Goal: Check status: Check status

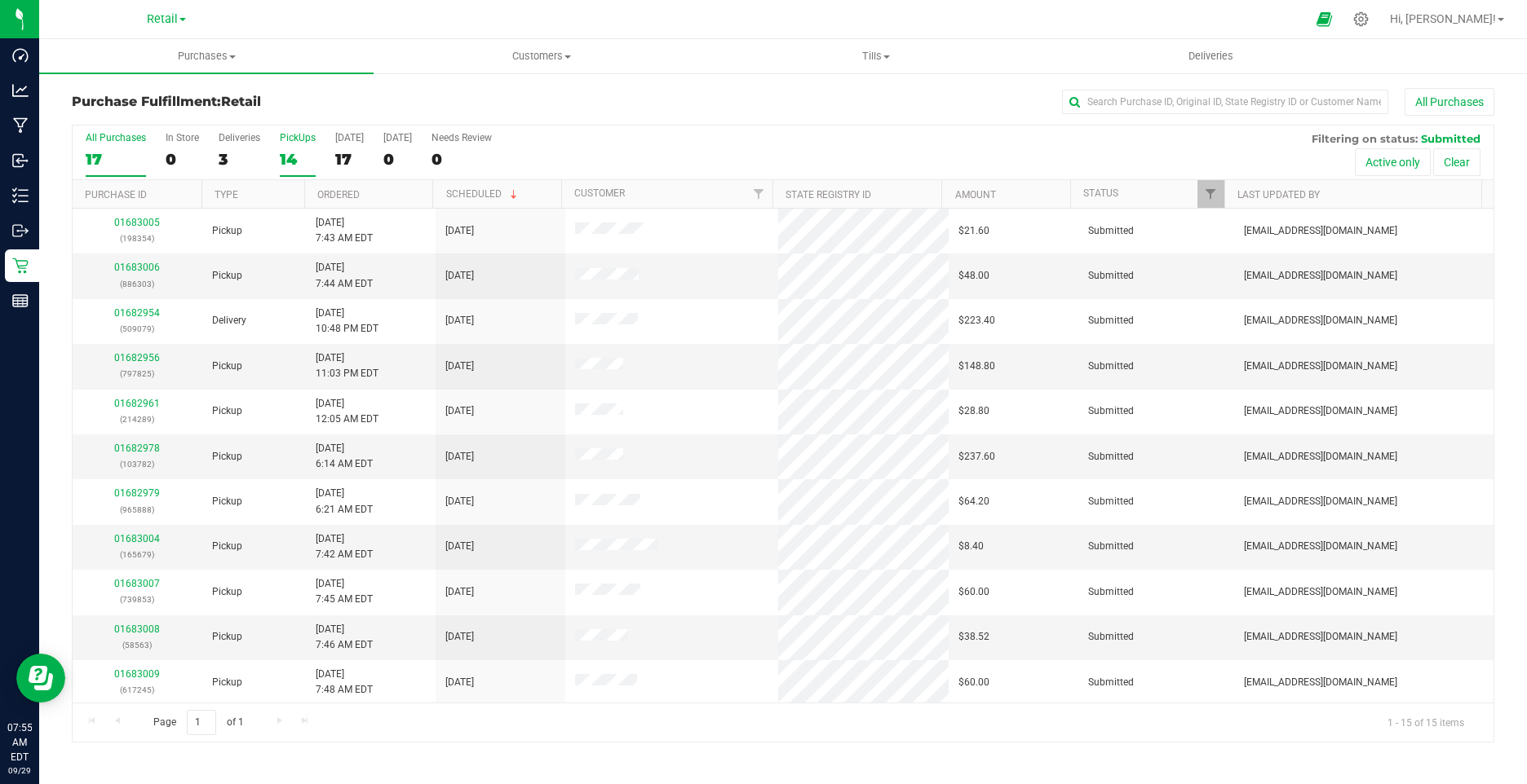
click at [288, 163] on div "14" at bounding box center [297, 160] width 36 height 19
click at [0, 0] on input "PickUps 14" at bounding box center [0, 0] width 0 height 0
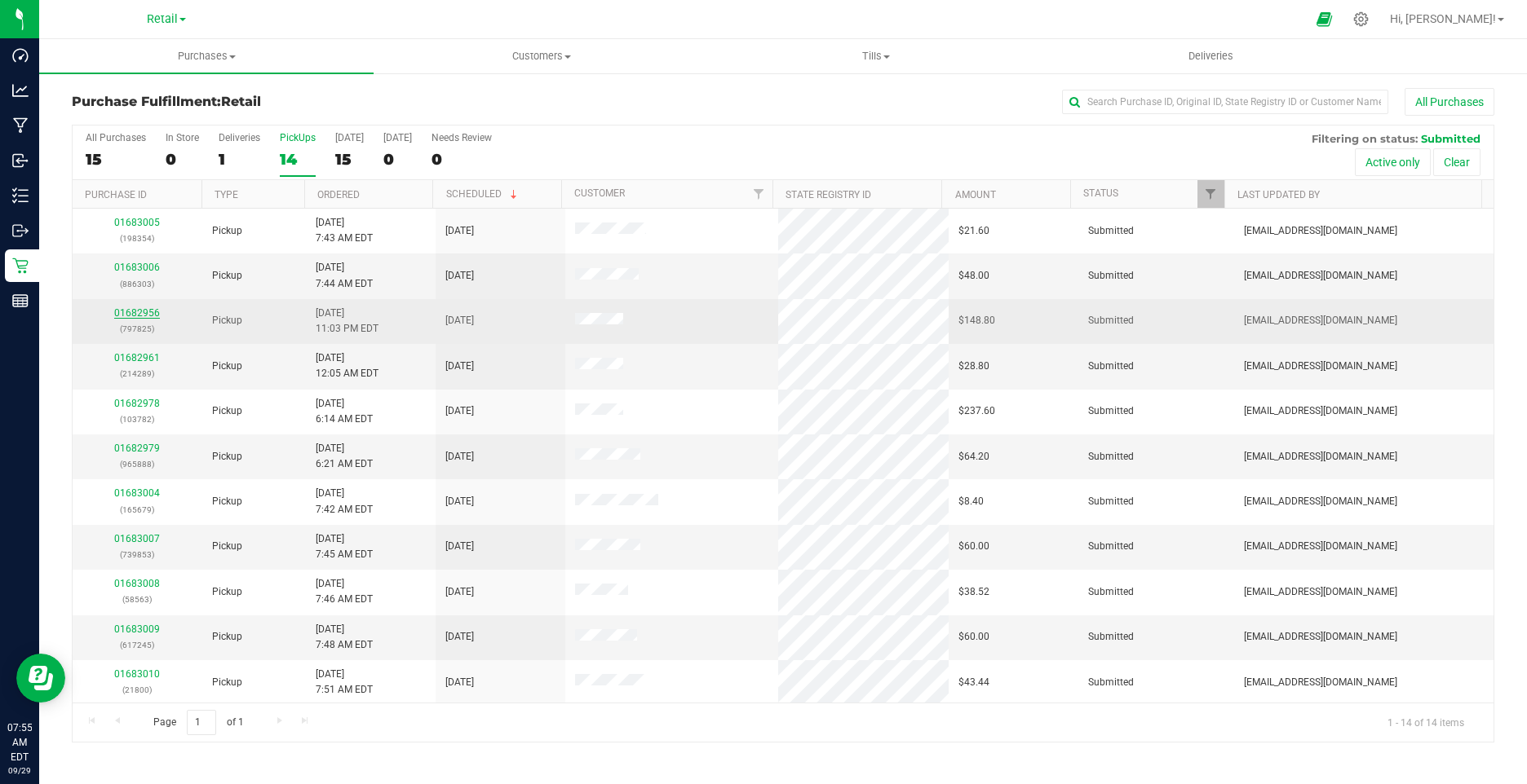
click at [126, 314] on link "01682956" at bounding box center [137, 313] width 46 height 11
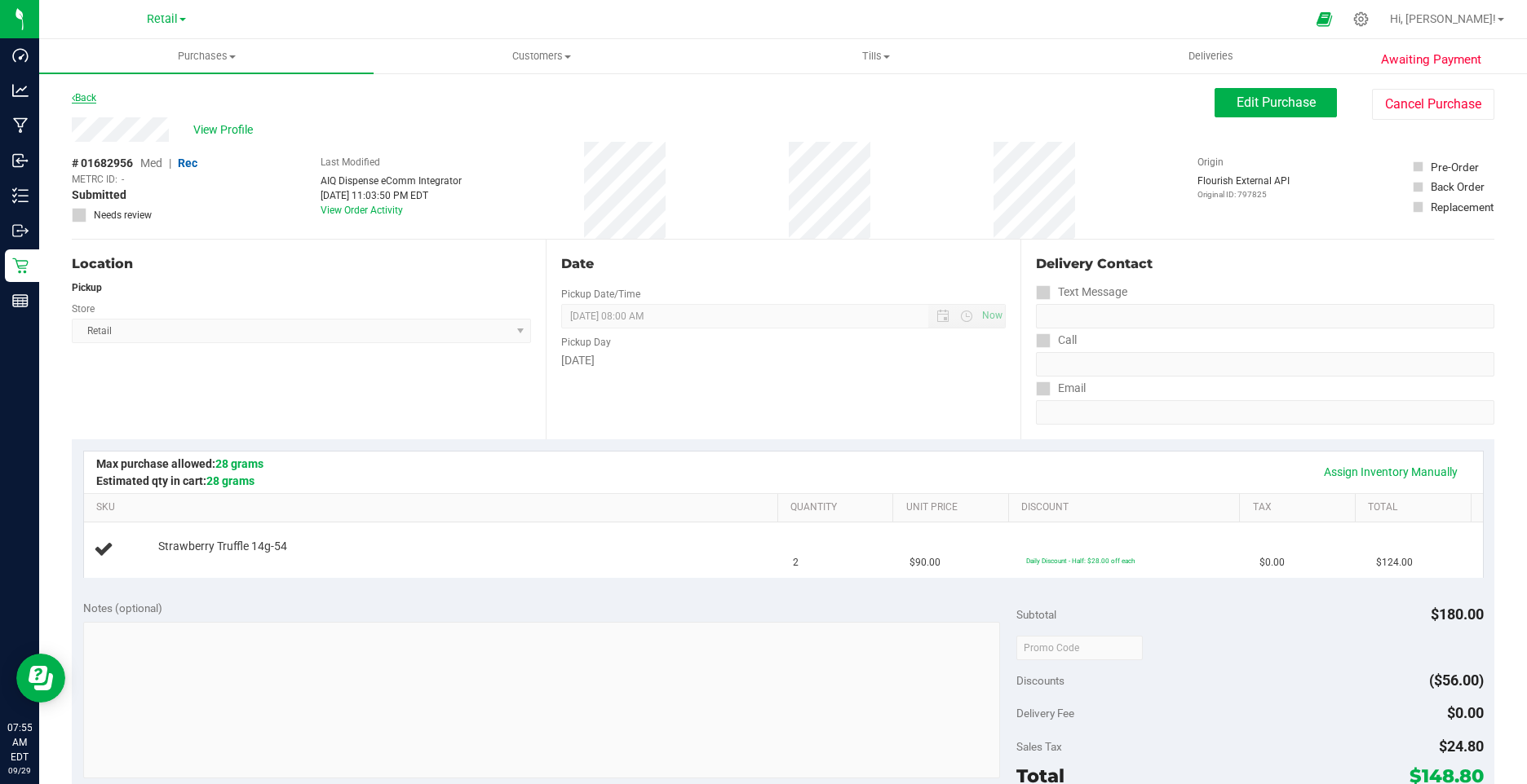
click at [73, 99] on icon at bounding box center [73, 98] width 3 height 10
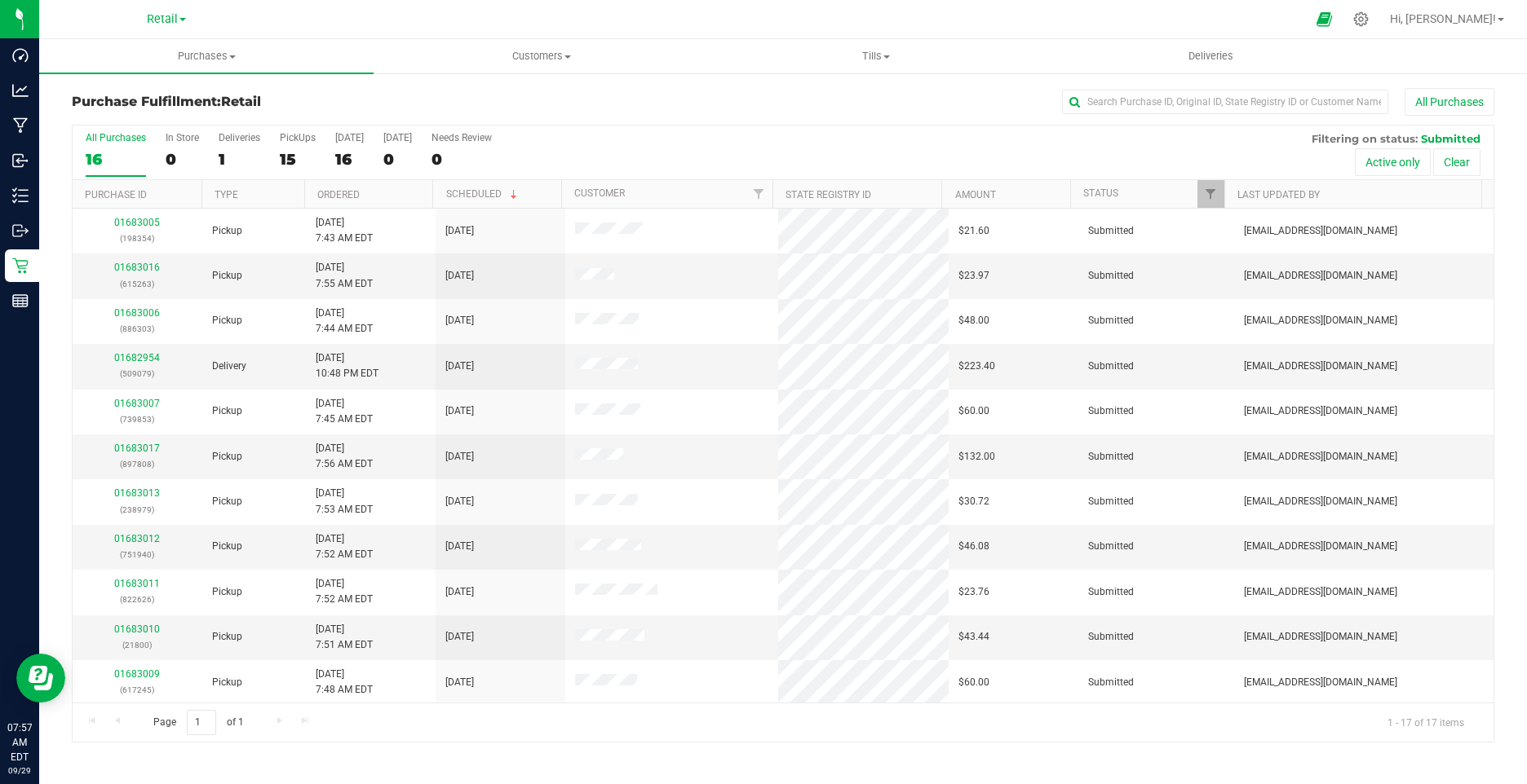
drag, startPoint x: 93, startPoint y: 4, endPoint x: 735, endPoint y: 25, distance: 642.3
click at [735, 25] on div at bounding box center [799, 19] width 1014 height 31
click at [148, 355] on link "01682956" at bounding box center [137, 358] width 46 height 11
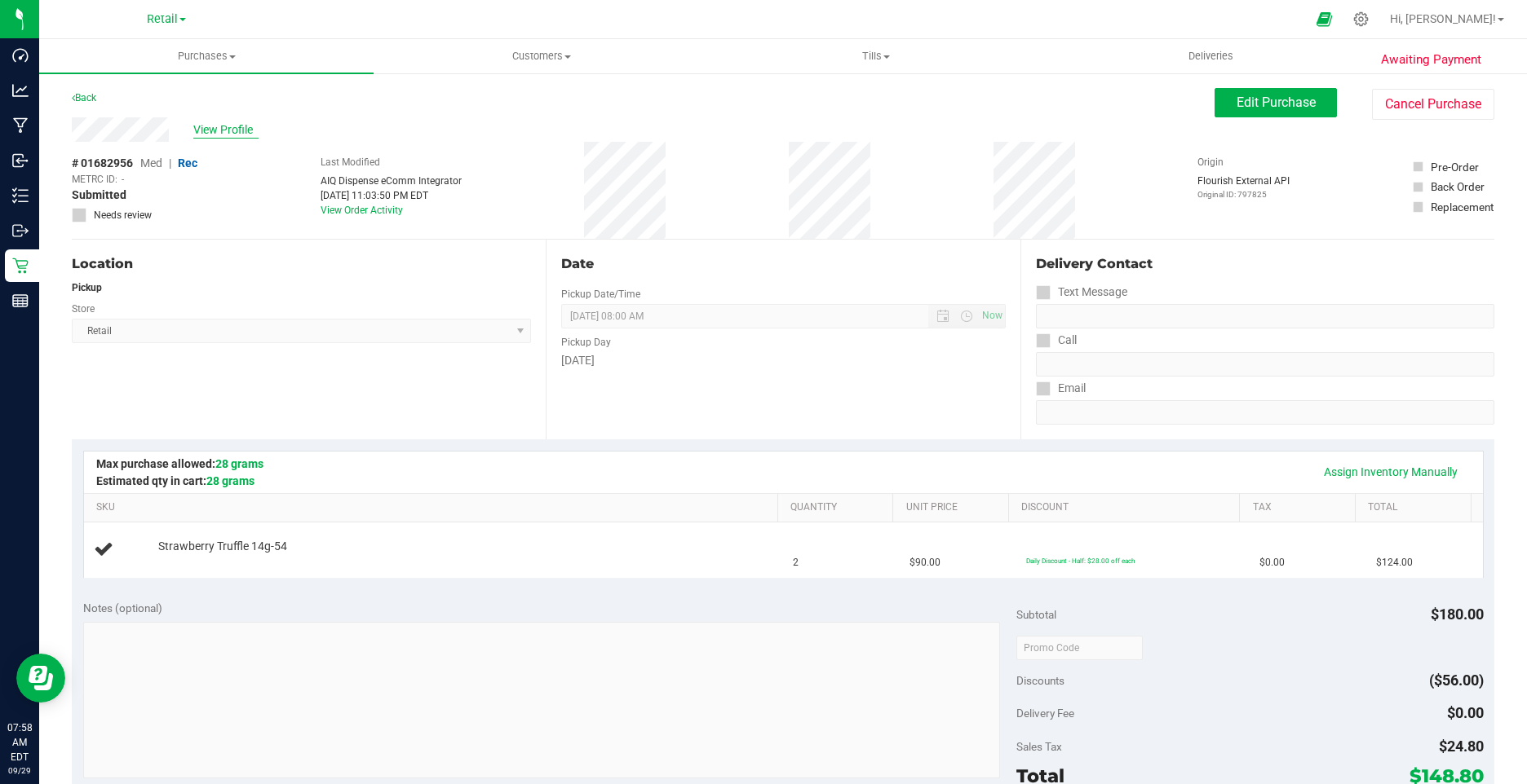
click at [251, 132] on span "View Profile" at bounding box center [225, 130] width 65 height 17
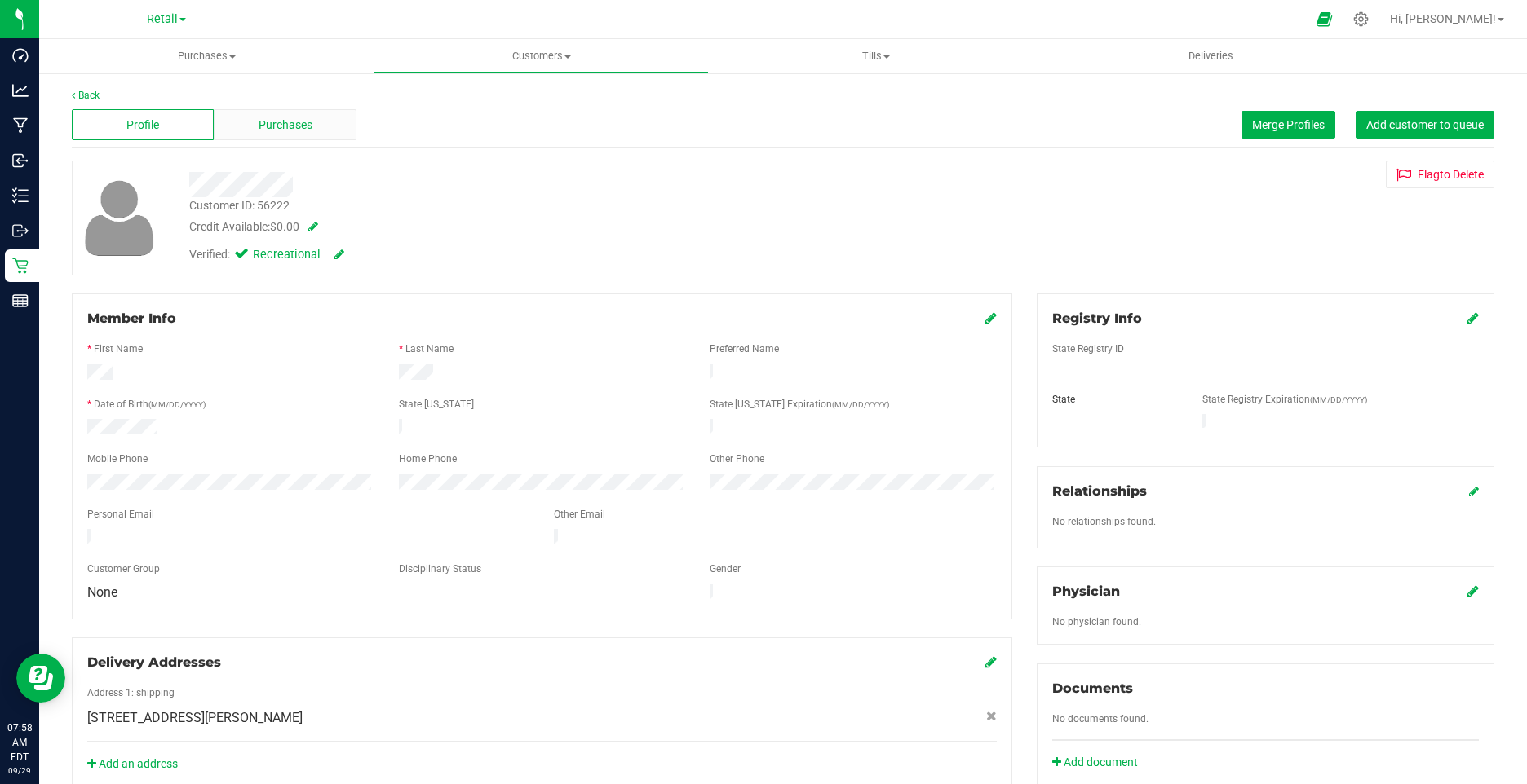
click at [267, 126] on span "Purchases" at bounding box center [285, 125] width 54 height 17
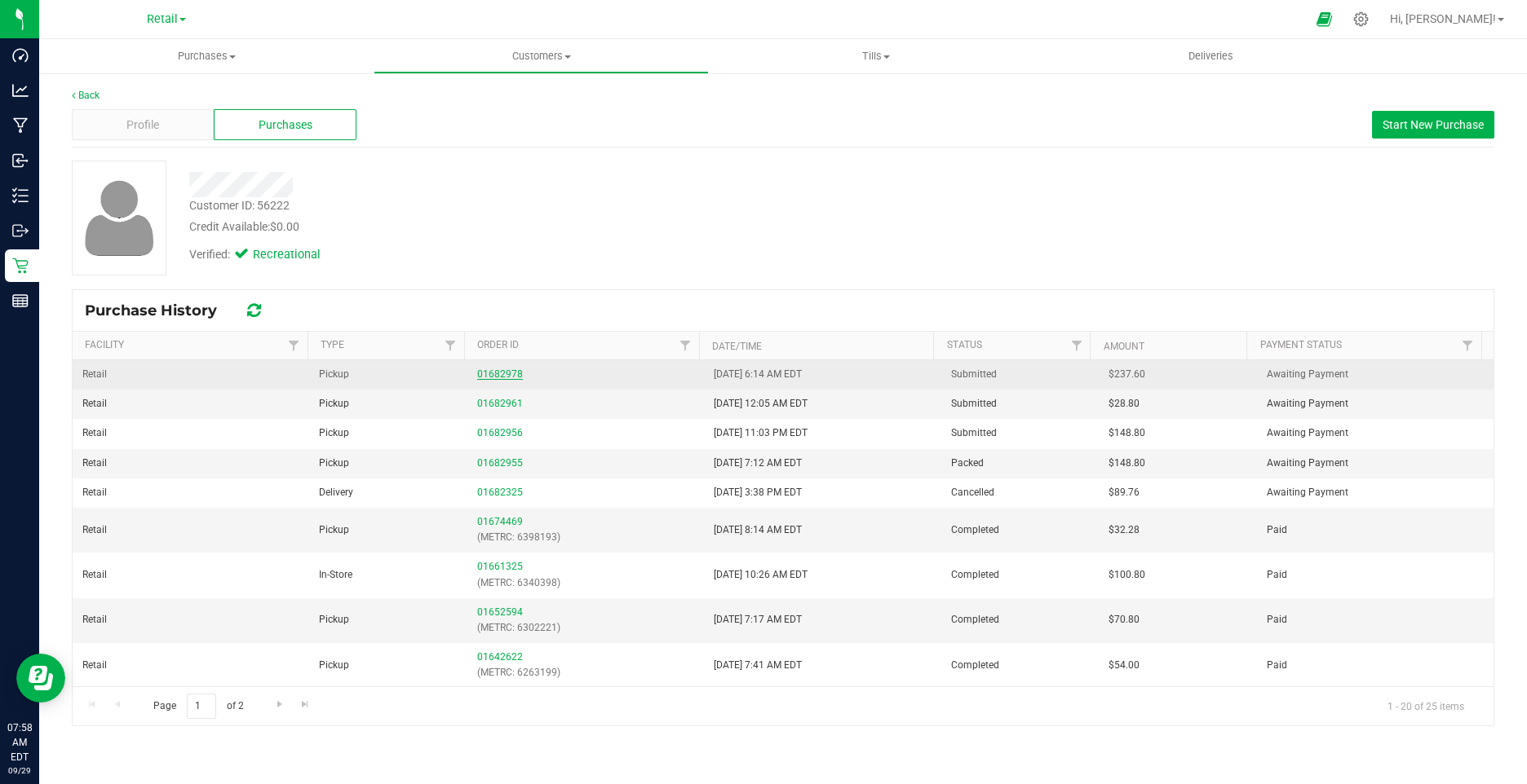
click at [485, 372] on link "01682978" at bounding box center [500, 374] width 46 height 11
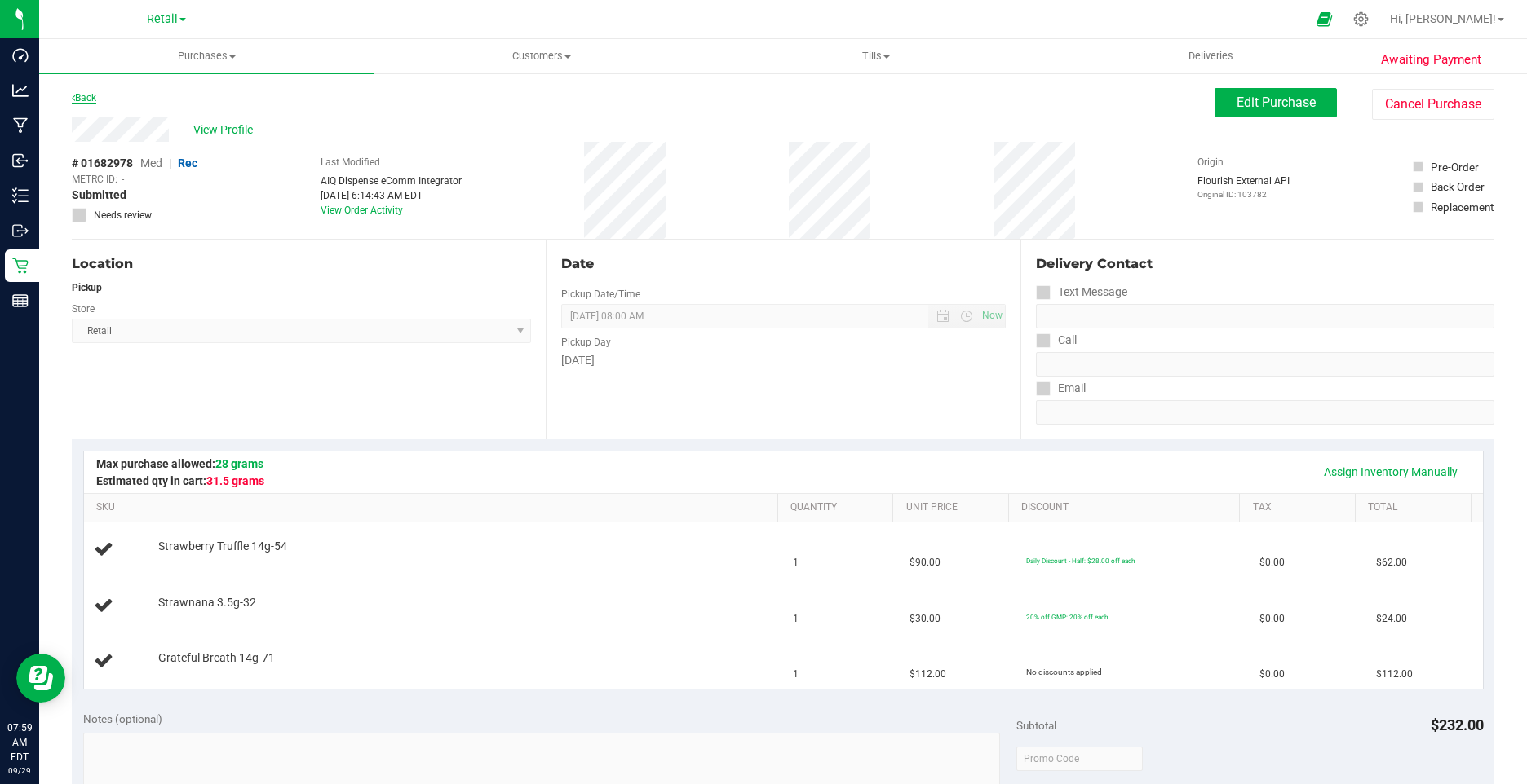
click at [92, 99] on link "Back" at bounding box center [83, 97] width 25 height 11
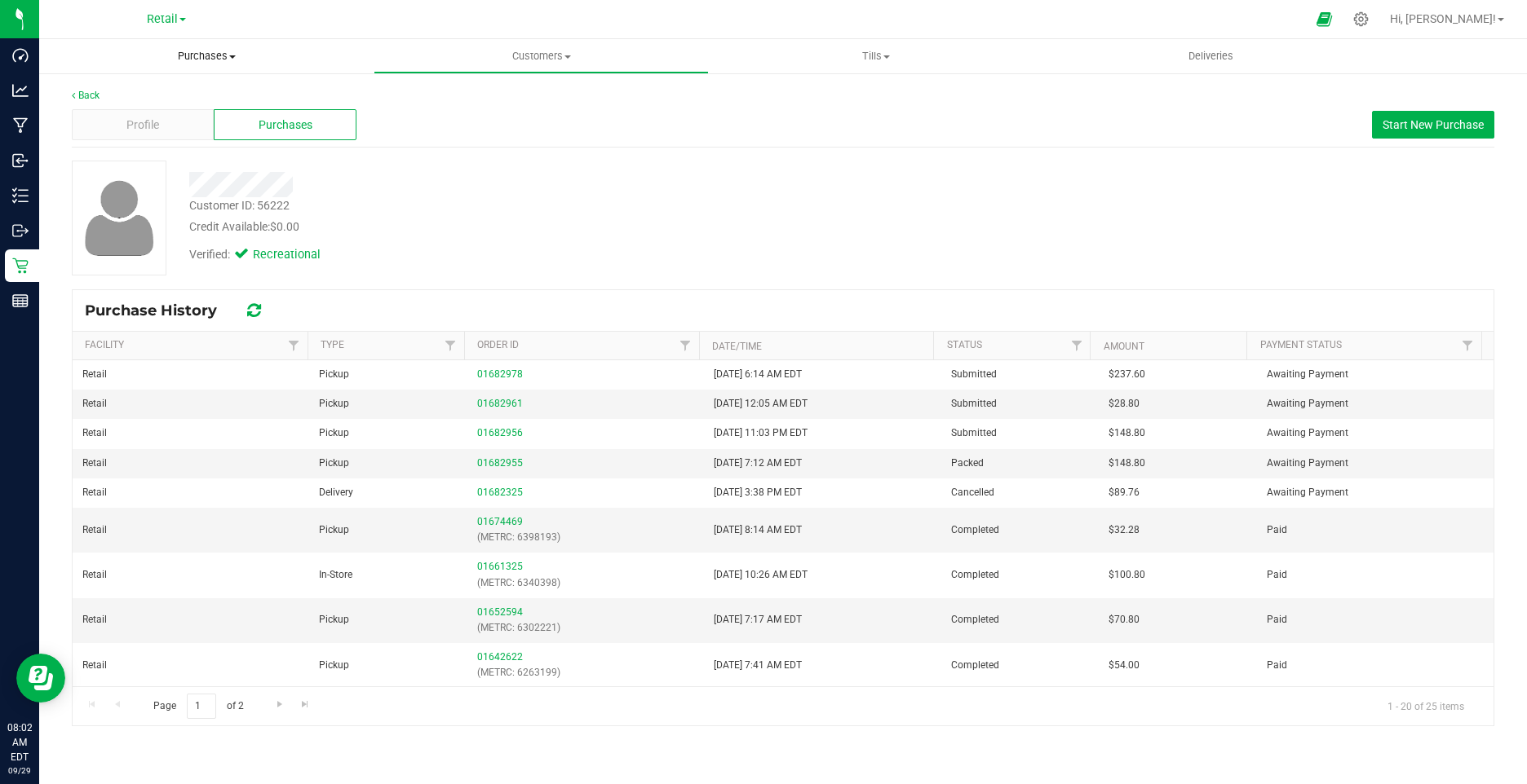
click at [180, 61] on span "Purchases" at bounding box center [206, 56] width 335 height 14
click at [141, 114] on li "Fulfillment" at bounding box center [206, 118] width 335 height 20
